Goal: Navigation & Orientation: Find specific page/section

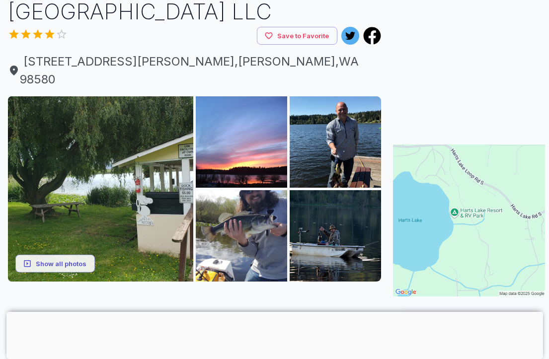
scroll to position [77, 0]
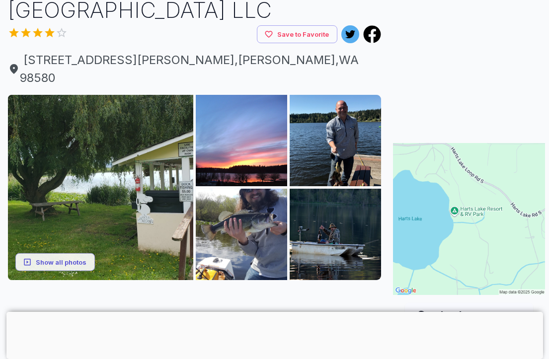
click at [54, 253] on button "Show all photos" at bounding box center [54, 262] width 79 height 18
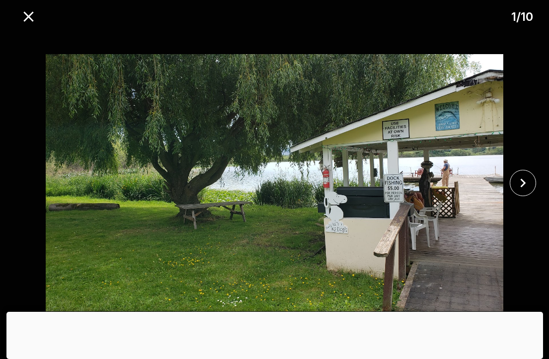
click at [180, 312] on div at bounding box center [274, 312] width 536 height 0
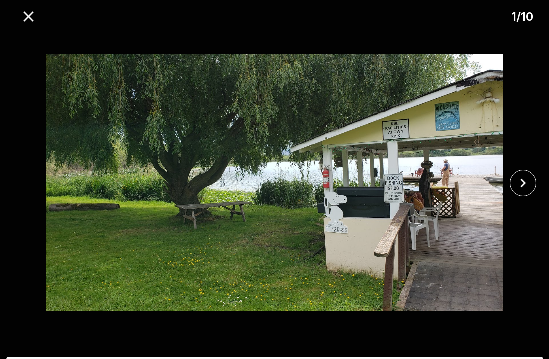
click at [519, 191] on icon "close" at bounding box center [522, 182] width 17 height 17
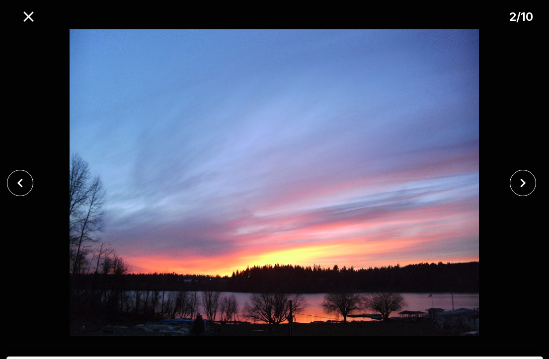
click at [522, 190] on icon "close" at bounding box center [522, 182] width 17 height 17
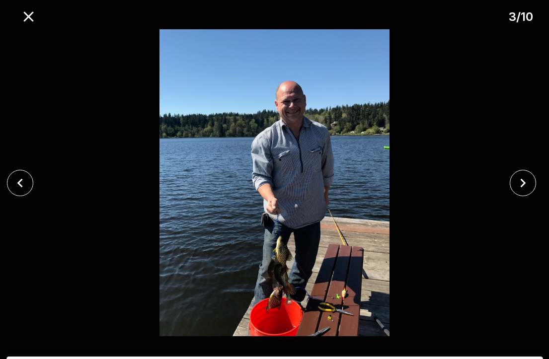
click at [517, 190] on icon "close" at bounding box center [522, 182] width 17 height 17
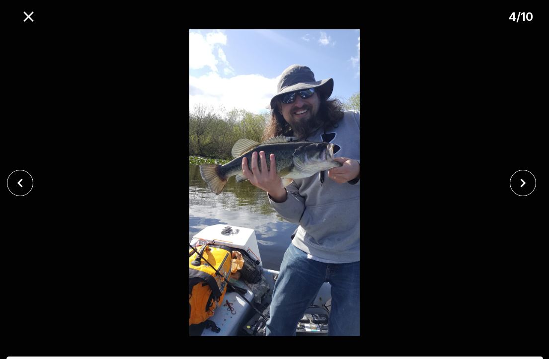
click at [514, 182] on icon "close" at bounding box center [522, 182] width 17 height 17
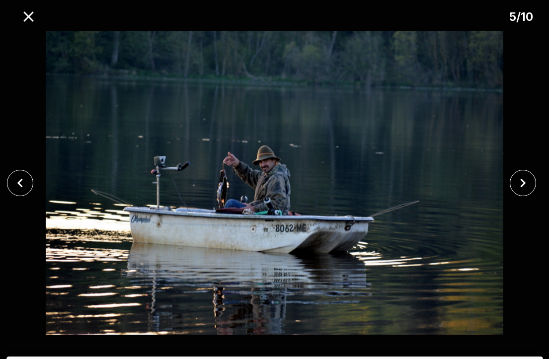
click at [516, 191] on icon "close" at bounding box center [522, 182] width 17 height 17
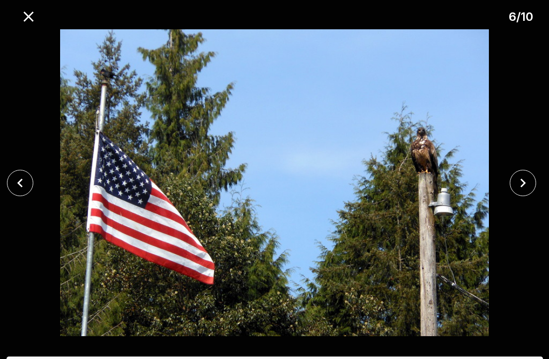
click at [517, 187] on icon "close" at bounding box center [522, 182] width 17 height 17
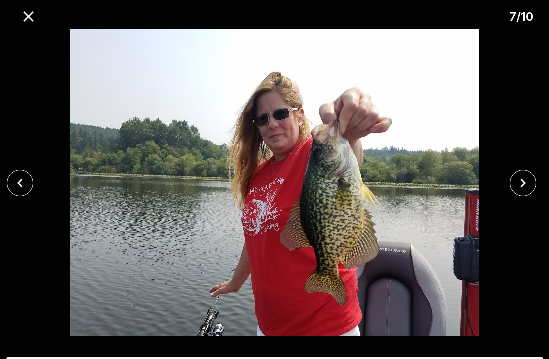
click at [517, 188] on icon "close" at bounding box center [522, 182] width 17 height 17
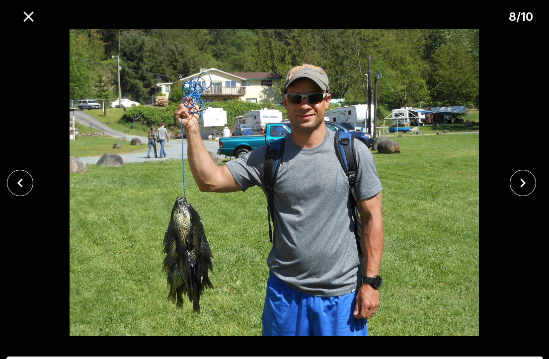
click at [516, 183] on icon "close" at bounding box center [522, 182] width 17 height 17
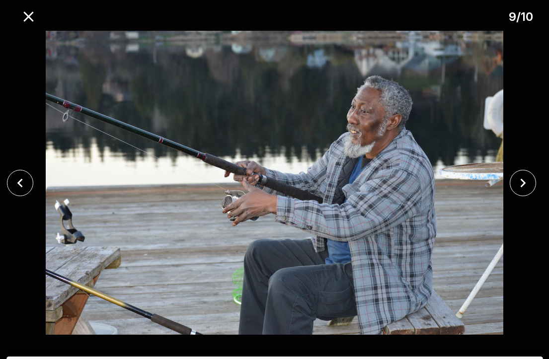
click at [512, 179] on button "close" at bounding box center [522, 183] width 26 height 26
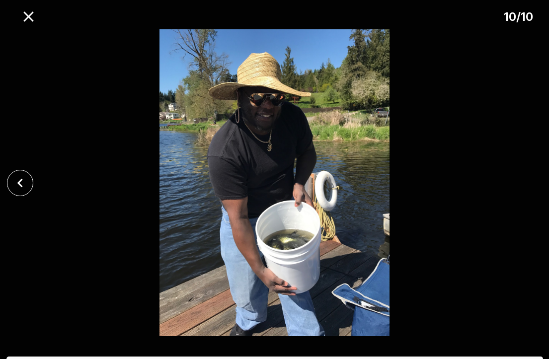
click at [29, 22] on icon "close" at bounding box center [28, 16] width 17 height 17
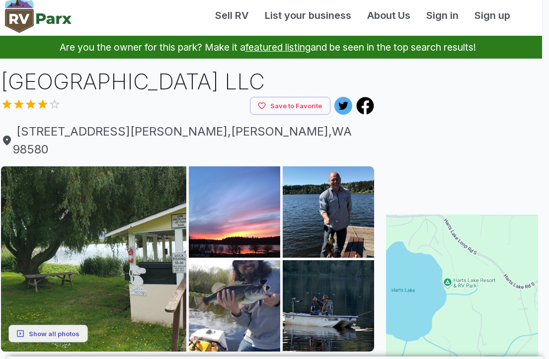
scroll to position [0, 7]
